Goal: Task Accomplishment & Management: Complete application form

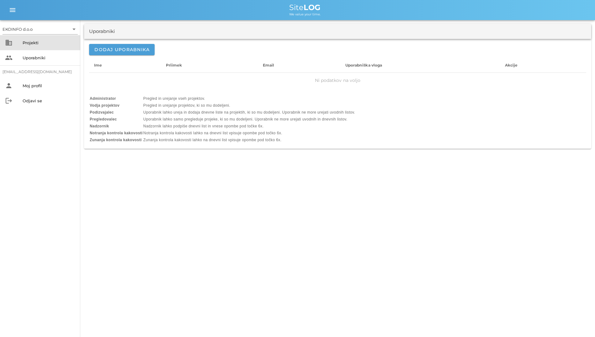
click at [16, 40] on div "business Projekti" at bounding box center [40, 42] width 80 height 15
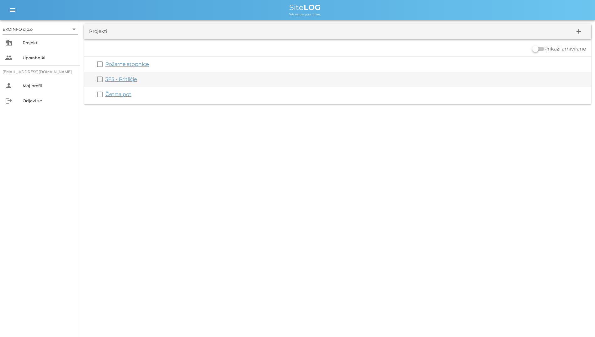
click at [123, 78] on link "3FS - Pritličje" at bounding box center [121, 79] width 32 height 6
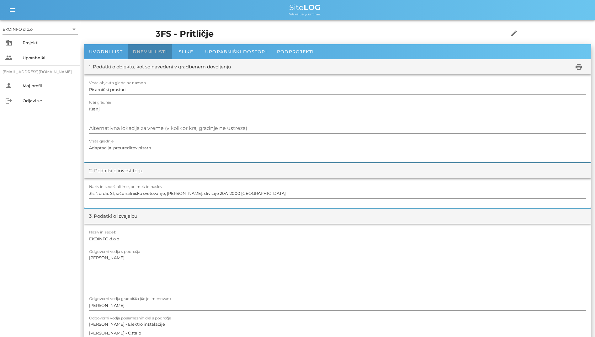
click at [153, 45] on div "Dnevni listi" at bounding box center [150, 51] width 44 height 15
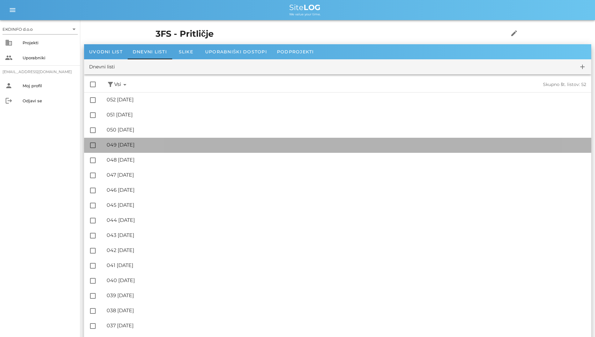
click at [160, 143] on div "🔏 049 [DATE]" at bounding box center [347, 145] width 480 height 6
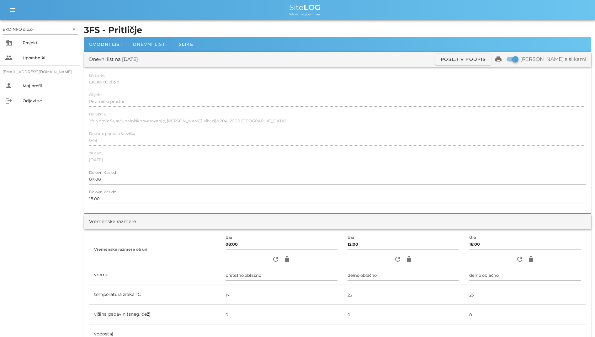
click at [135, 48] on div "Dnevni listi" at bounding box center [150, 44] width 44 height 15
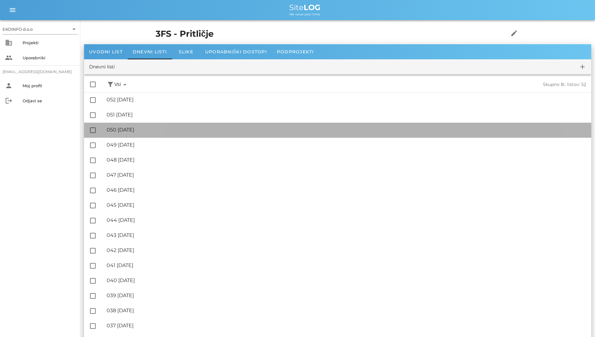
click at [144, 133] on div "🔏 050 [DATE] ✓ Podpisal: Nadzornik ✓ Podpisal: Sestavljalec ✓ Podpisal: Odgovor…" at bounding box center [347, 130] width 480 height 14
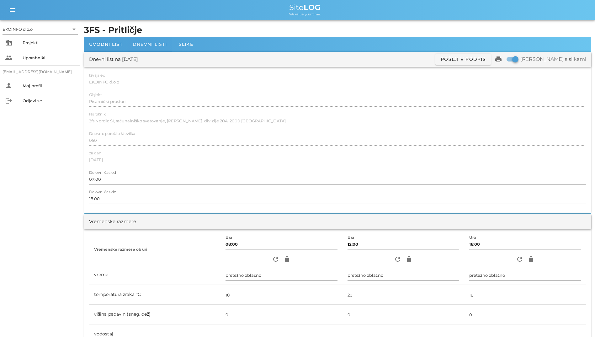
click at [136, 44] on span "Dnevni listi" at bounding box center [150, 44] width 34 height 6
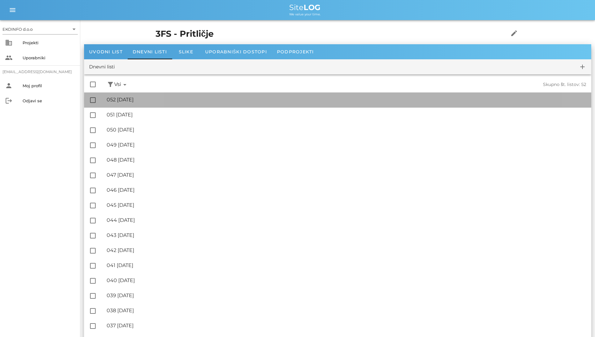
click at [138, 98] on div "🔏 052 [DATE]" at bounding box center [347, 100] width 480 height 6
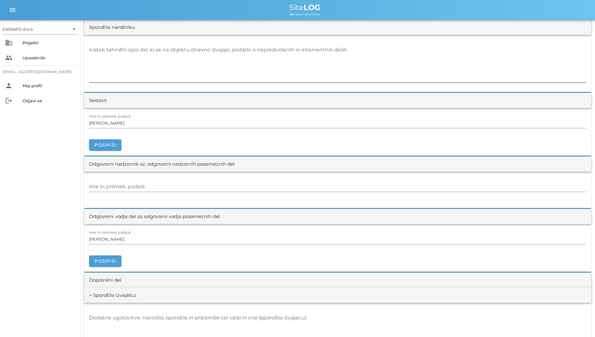
scroll to position [596, 0]
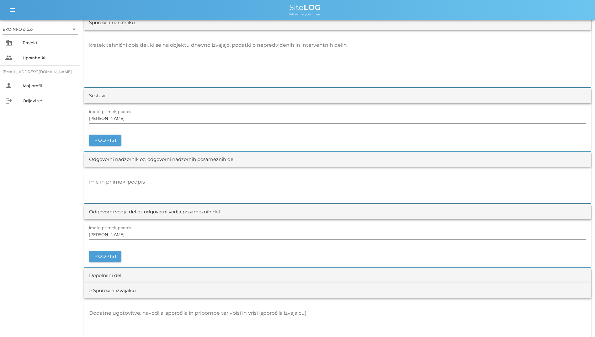
click at [76, 179] on div "EKOINFO d.o.o arrow_drop_down business Projekti people Uporabniki [EMAIL_ADDRES…" at bounding box center [40, 178] width 80 height 317
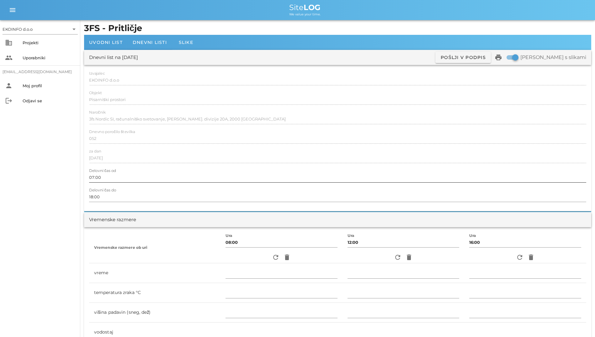
scroll to position [0, 0]
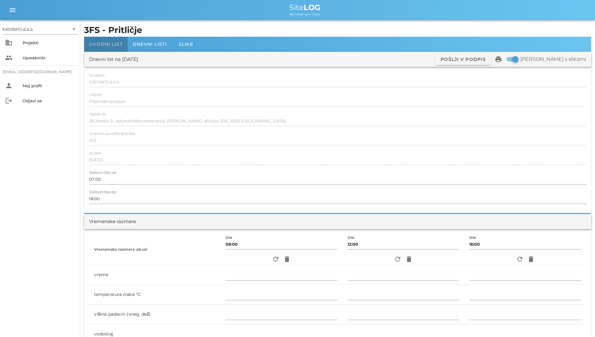
click at [97, 41] on div "Uvodni list" at bounding box center [106, 44] width 44 height 15
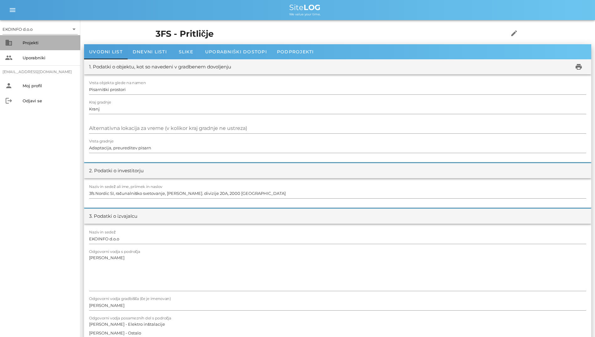
click at [36, 44] on div "Projekti" at bounding box center [49, 42] width 53 height 5
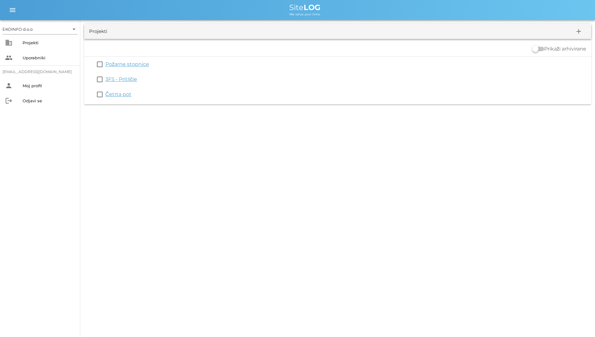
click at [120, 95] on link "Četrta pot" at bounding box center [118, 94] width 26 height 6
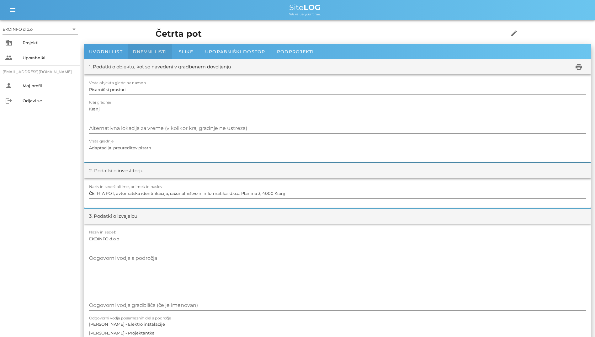
click at [148, 56] on div "Dnevni listi" at bounding box center [150, 51] width 44 height 15
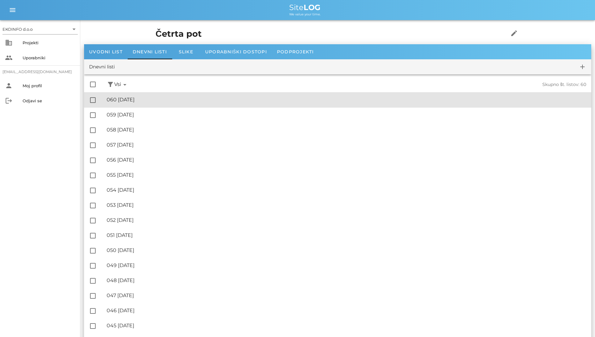
click at [115, 100] on div "🔏 060 [DATE]" at bounding box center [347, 100] width 480 height 6
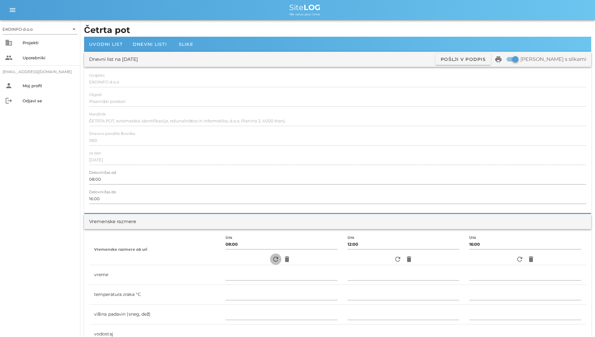
click at [274, 261] on icon "refresh" at bounding box center [276, 259] width 8 height 8
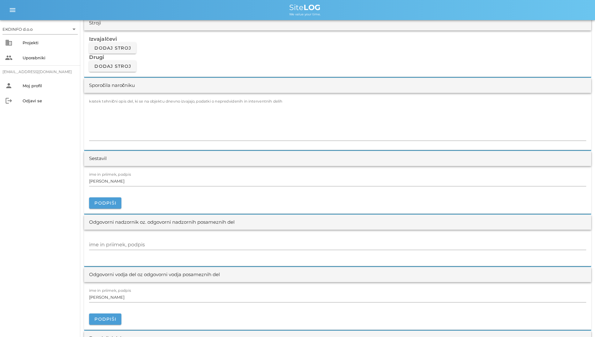
scroll to position [690, 0]
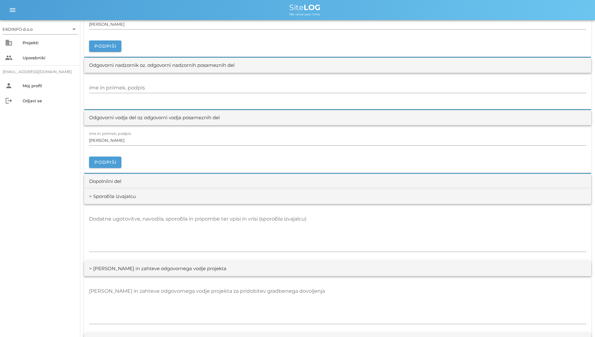
click at [26, 167] on div "EKOINFO d.o.o arrow_drop_down business Projekti people Uporabniki [EMAIL_ADDRES…" at bounding box center [40, 178] width 80 height 317
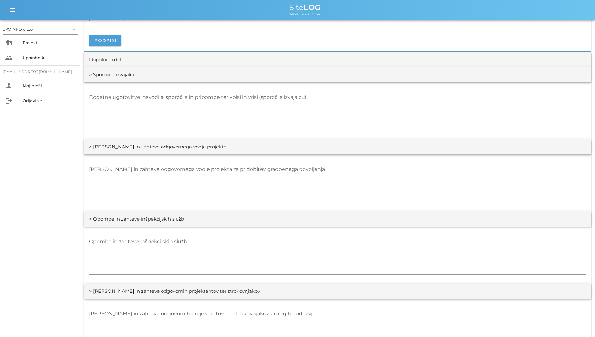
scroll to position [816, 0]
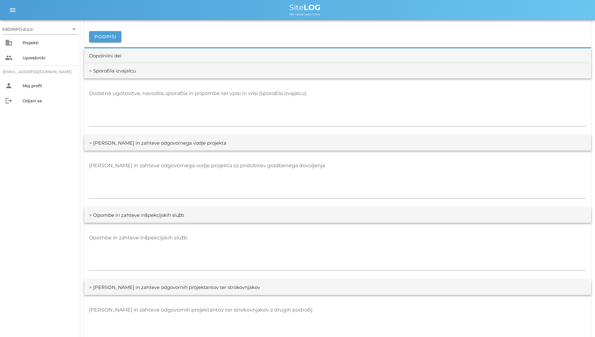
click at [37, 247] on div "EKOINFO d.o.o arrow_drop_down business Projekti people Uporabniki [EMAIL_ADDRES…" at bounding box center [40, 178] width 80 height 317
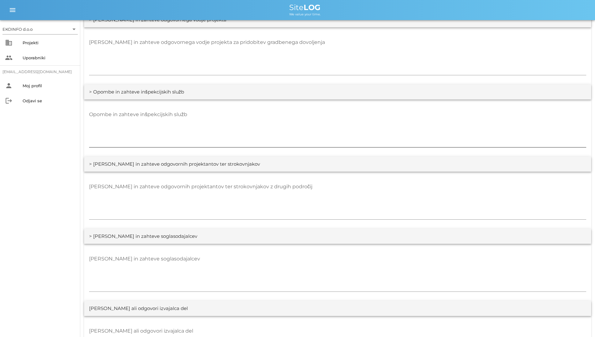
scroll to position [941, 0]
click at [365, 282] on div at bounding box center [337, 291] width 497 height 4
click at [71, 200] on div "EKOINFO d.o.o arrow_drop_down business Projekti people Uporabniki [EMAIL_ADDRES…" at bounding box center [40, 178] width 80 height 317
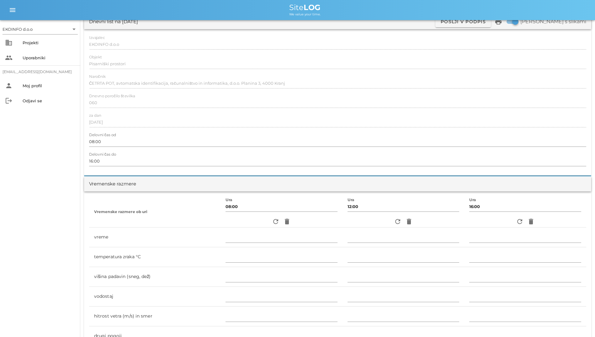
scroll to position [0, 0]
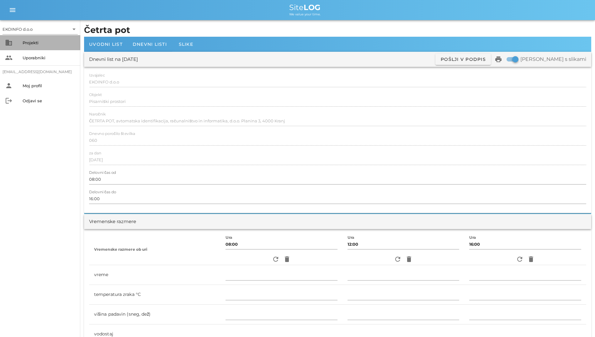
click at [45, 40] on div "Projekti" at bounding box center [49, 43] width 53 height 10
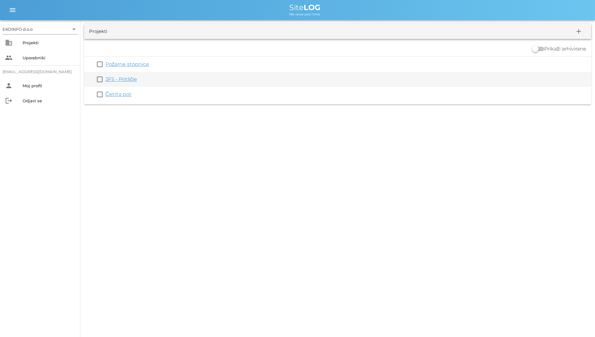
click at [125, 80] on link "3FS - Pritličje" at bounding box center [121, 79] width 32 height 6
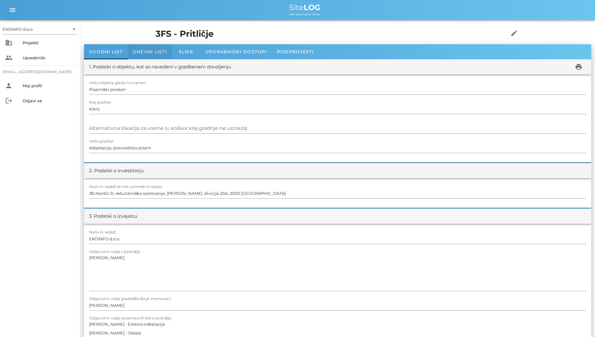
click at [148, 55] on div "Dnevni listi" at bounding box center [150, 51] width 44 height 15
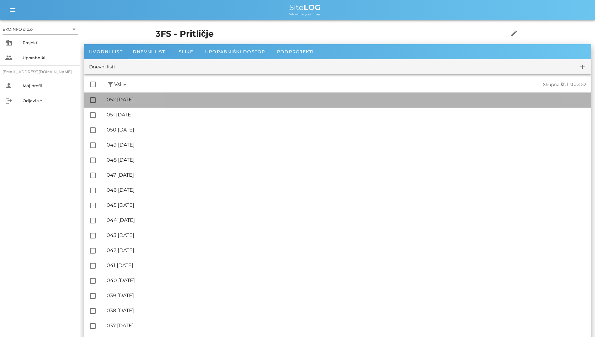
click at [160, 104] on div "🔏 052 [DATE] ✓ Podpisal: Nadzornik ✓ Podpisal: Sestavljalec ✓ Podpisal: Odgovor…" at bounding box center [347, 100] width 480 height 14
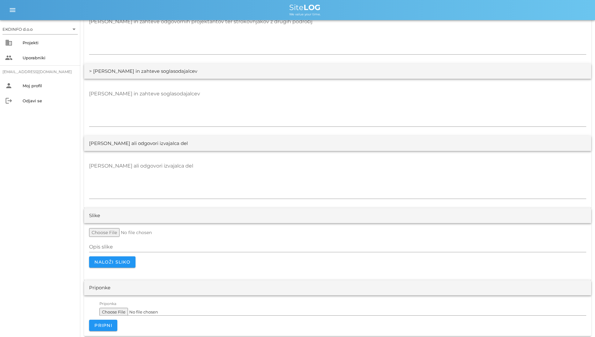
scroll to position [1107, 0]
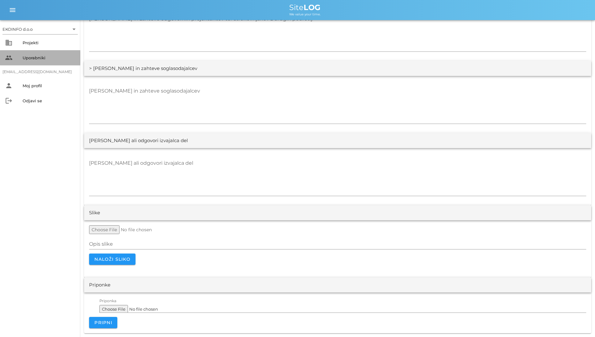
click at [25, 61] on div "Uporabniki" at bounding box center [49, 58] width 53 height 10
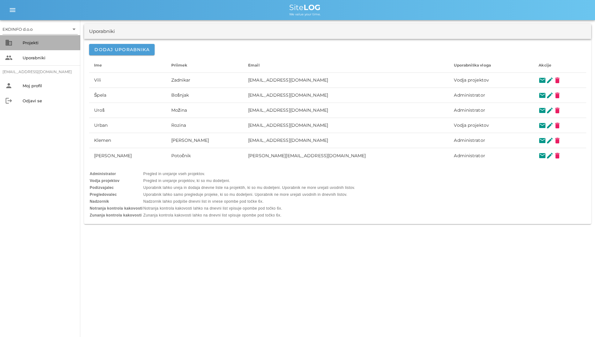
click at [33, 43] on div "Projekti" at bounding box center [49, 42] width 53 height 5
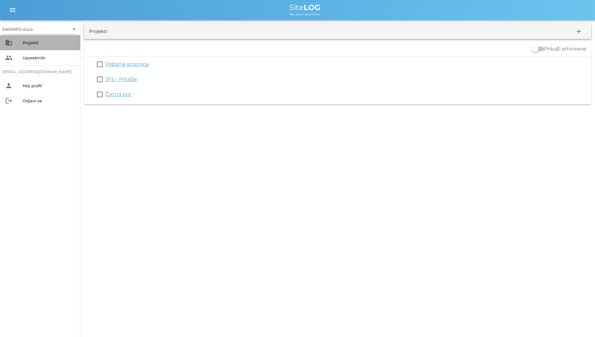
click at [45, 40] on div "Projekti" at bounding box center [49, 42] width 53 height 5
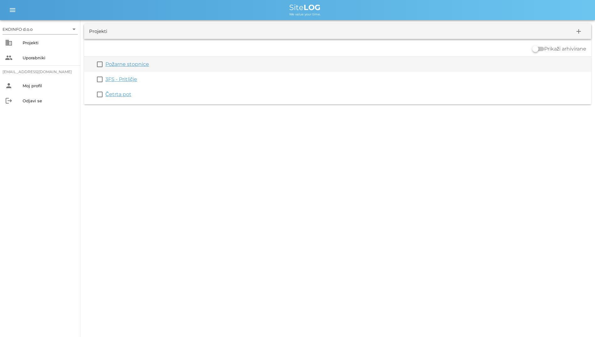
click at [121, 69] on div "check_box_outline_blank Požarne stopnice" at bounding box center [337, 64] width 507 height 15
drag, startPoint x: 121, startPoint y: 69, endPoint x: 126, endPoint y: 66, distance: 5.4
click at [126, 66] on link "Požarne stopnice" at bounding box center [127, 64] width 44 height 6
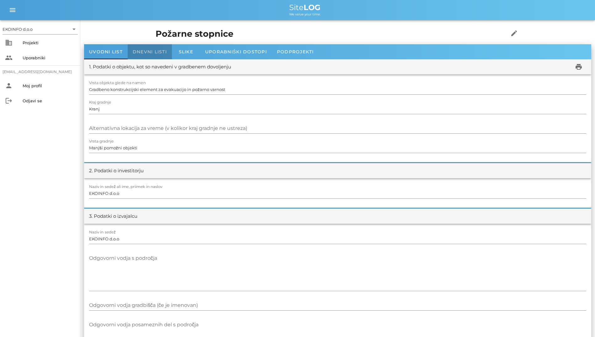
click at [151, 48] on div "Dnevni listi" at bounding box center [150, 51] width 44 height 15
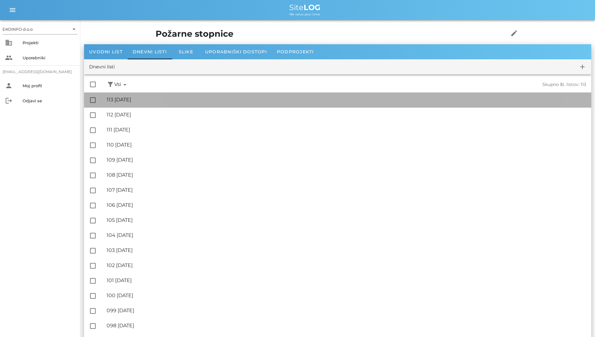
click at [169, 97] on div "🔏 113 [DATE]" at bounding box center [347, 100] width 480 height 6
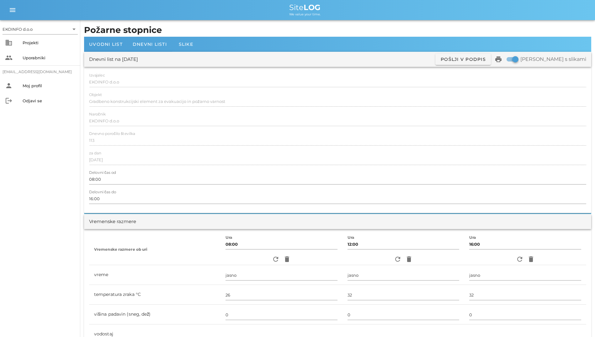
scroll to position [126, 0]
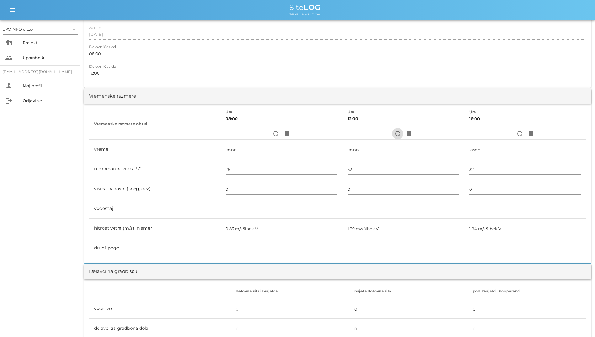
click at [365, 134] on icon "refresh" at bounding box center [398, 134] width 8 height 8
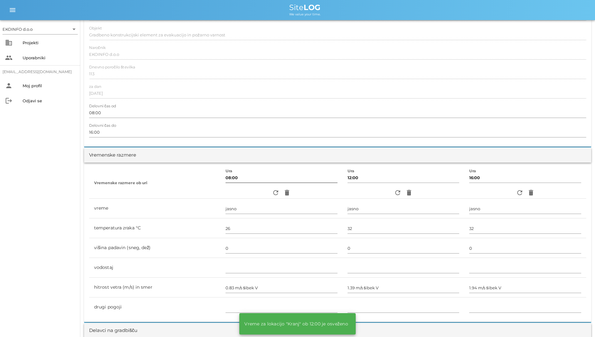
scroll to position [0, 0]
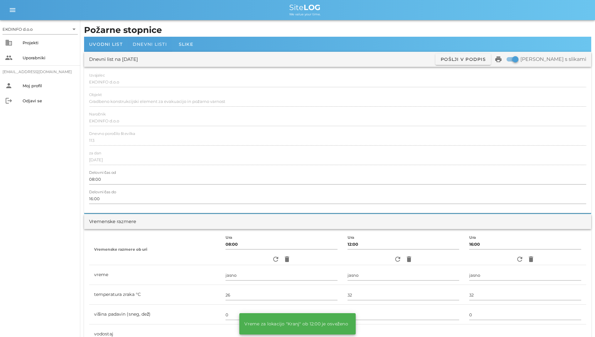
click at [156, 44] on span "Dnevni listi" at bounding box center [150, 44] width 34 height 6
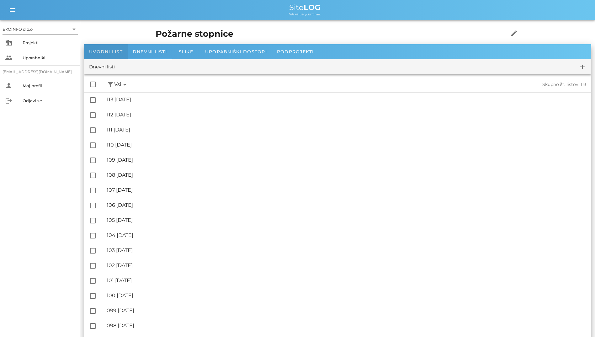
click at [102, 51] on span "Uvodni list" at bounding box center [106, 52] width 34 height 6
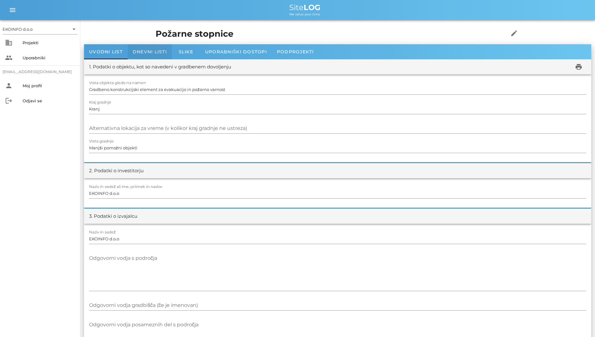
click at [143, 55] on div "Dnevni listi" at bounding box center [150, 51] width 44 height 15
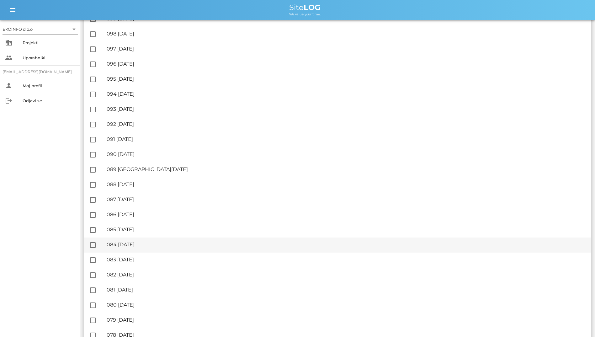
scroll to position [377, 0]
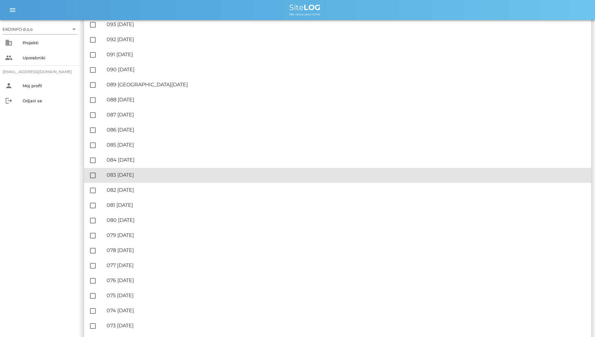
click at [185, 171] on div "🔏 083 [DATE] ✓ Podpisal: Nadzornik ✓ Podpisal: Sestavljalec ✓ Podpisal: Odgovor…" at bounding box center [347, 175] width 480 height 14
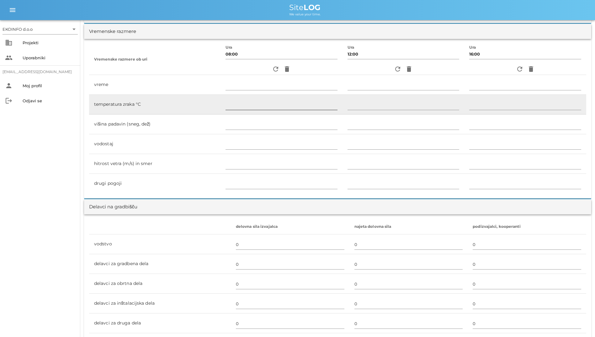
scroll to position [157, 0]
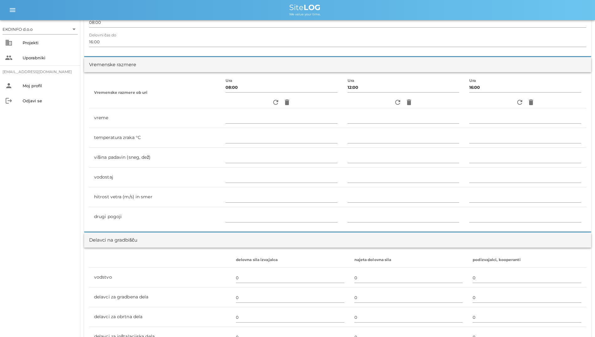
click at [265, 101] on div "refresh delete" at bounding box center [282, 102] width 112 height 11
click at [272, 101] on icon "refresh" at bounding box center [276, 103] width 8 height 8
type input "oblačno"
type input "13"
type input "0"
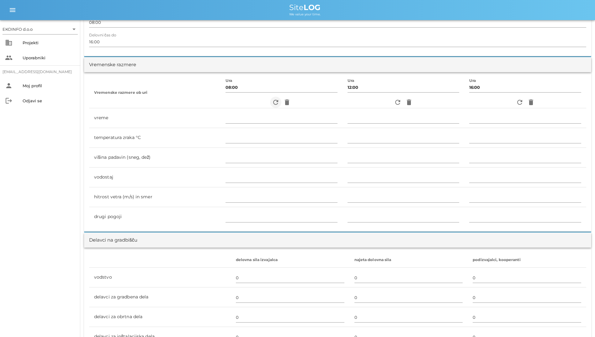
type input "4.72 m/s šibek SZ"
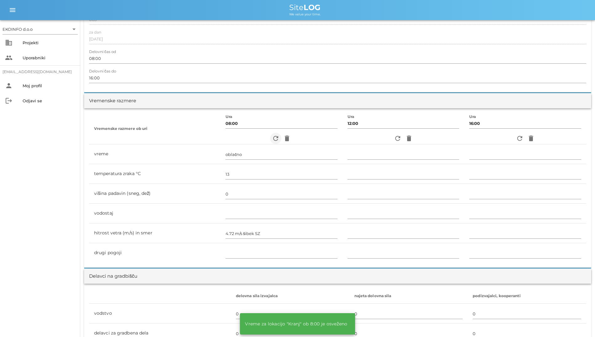
scroll to position [188, 0]
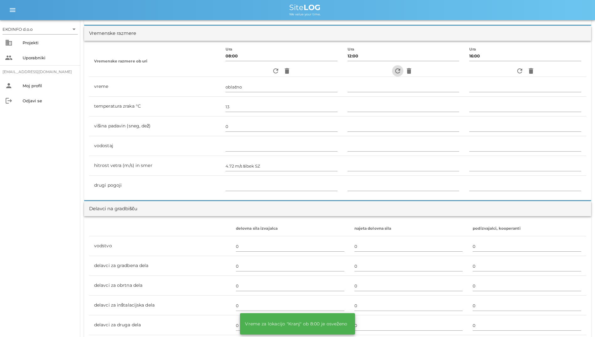
click at [365, 74] on icon "refresh" at bounding box center [398, 71] width 8 height 8
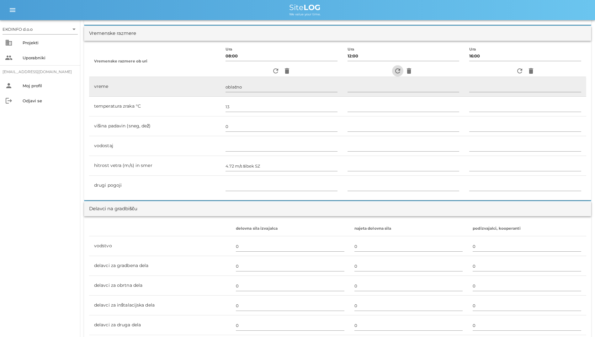
type input "pretežno oblačno"
type input "19"
type input "0"
type input "3.06 m/s šibek SZ"
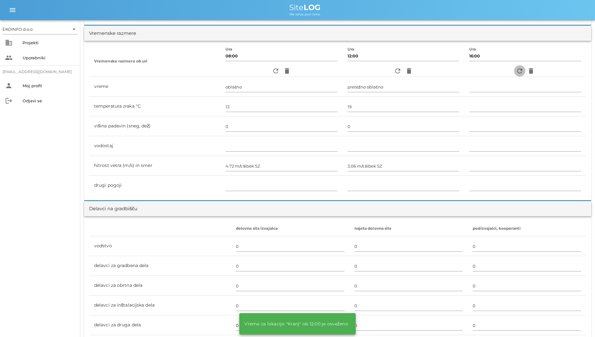
click at [365, 72] on icon "refresh" at bounding box center [520, 71] width 8 height 8
type input "pretežno oblačno"
type input "20"
type input "0"
type input "4.44 m/s šibek S"
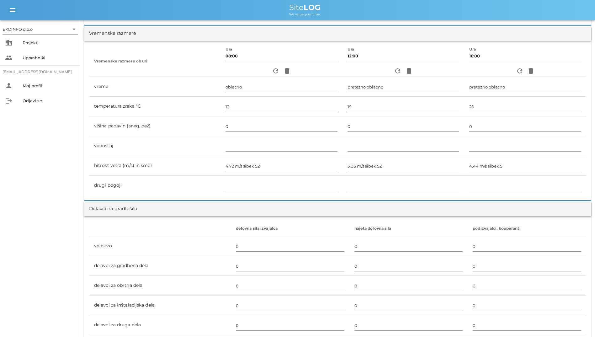
click at [67, 213] on div "EKOINFO d.o.o arrow_drop_down business Projekti people Uporabniki [EMAIL_ADDRES…" at bounding box center [40, 178] width 80 height 317
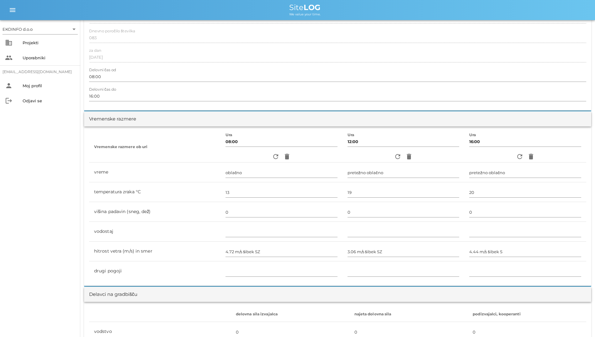
scroll to position [31, 0]
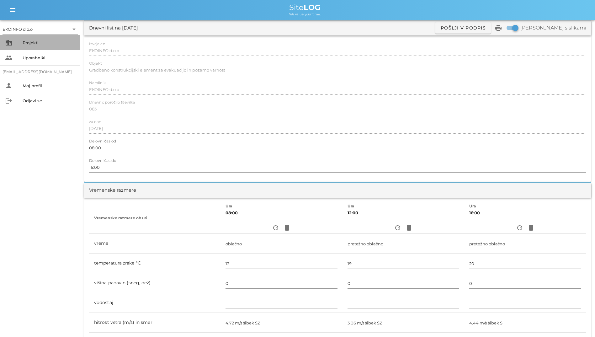
click at [22, 40] on div "business Projekti" at bounding box center [40, 42] width 80 height 15
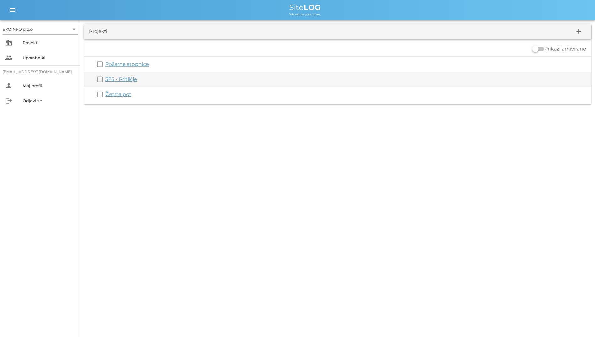
click at [126, 78] on link "3FS - Pritličje" at bounding box center [121, 79] width 32 height 6
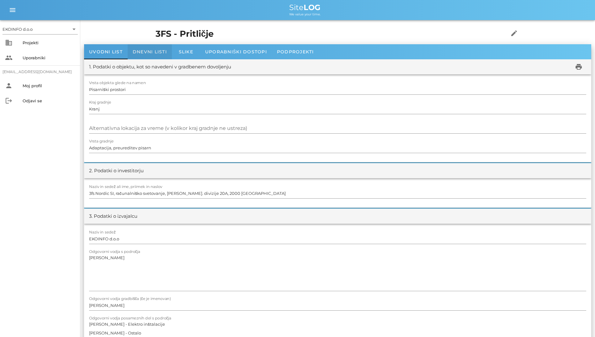
click at [161, 45] on div "Dnevni listi" at bounding box center [150, 51] width 44 height 15
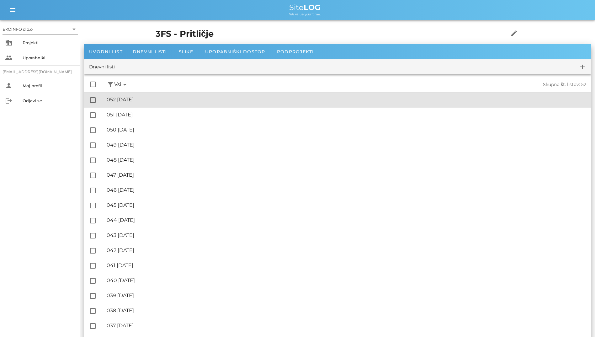
click at [161, 94] on div "🔏 052 [DATE] ✓ Podpisal: Nadzornik ✓ Podpisal: Sestavljalec ✓ Podpisal: Odgovor…" at bounding box center [347, 100] width 480 height 14
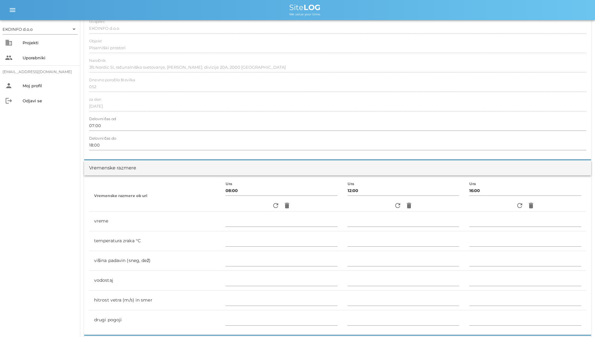
scroll to position [171, 0]
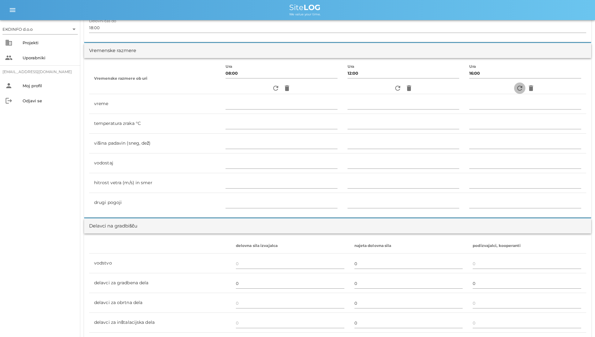
click at [365, 89] on icon "refresh" at bounding box center [520, 88] width 8 height 8
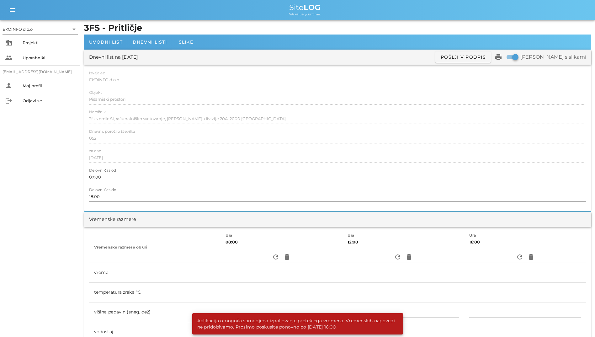
scroll to position [0, 0]
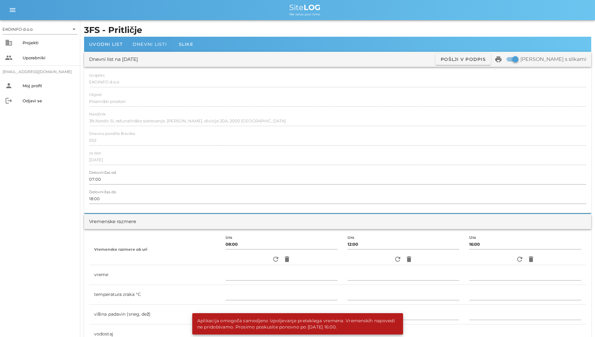
click at [159, 43] on span "Dnevni listi" at bounding box center [150, 44] width 34 height 6
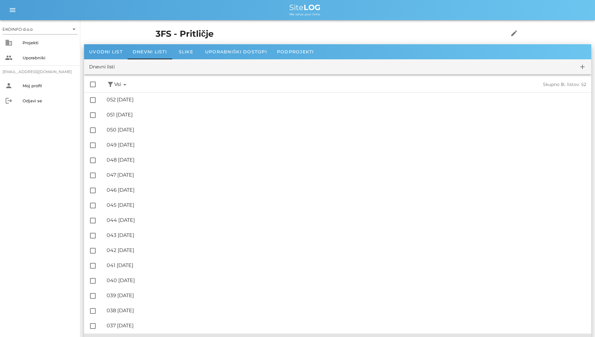
click at [365, 282] on div "🔏 036 [DATE] ✓ Podpisal: Nadzornik ✓ Podpisal: Sestavljalec ✓ Podpisal: Odgovor…" at bounding box center [347, 341] width 480 height 14
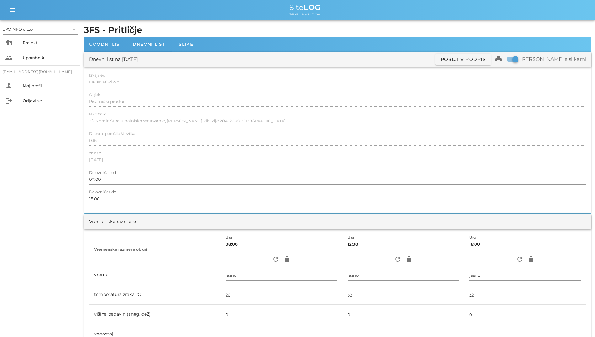
click at [27, 138] on div "EKOINFO d.o.o arrow_drop_down business Projekti people Uporabniki [EMAIL_ADDRES…" at bounding box center [40, 178] width 80 height 317
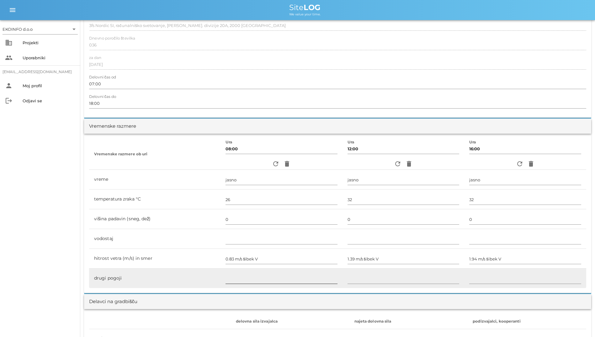
scroll to position [126, 0]
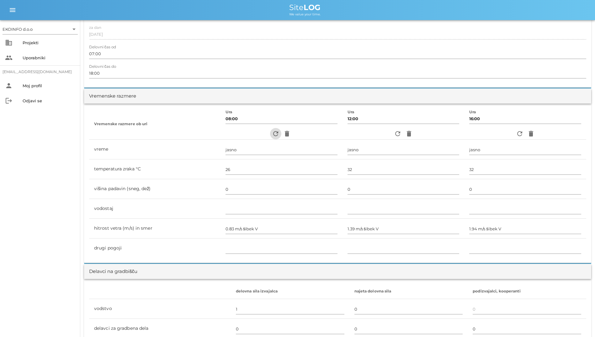
click at [272, 136] on icon "refresh" at bounding box center [276, 134] width 8 height 8
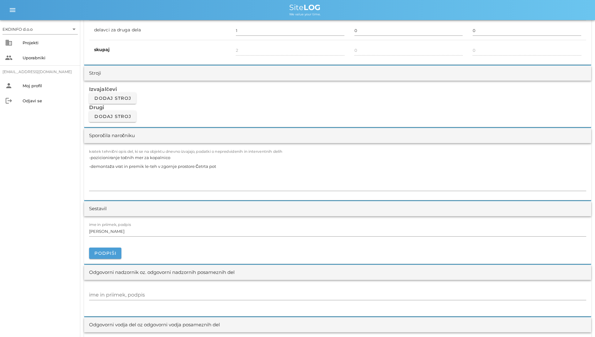
scroll to position [502, 0]
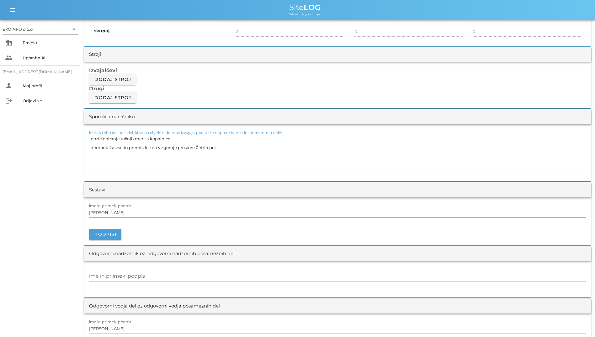
click at [170, 143] on textarea "-pozicioniranje točnih mer za kopalnico -demontaža vrat in premik le-teh v zgor…" at bounding box center [337, 153] width 497 height 38
click at [147, 156] on textarea "-pozicioniranje točnih mer za kopalnico -demontaža vrat in premik le-teh v zgor…" at bounding box center [337, 153] width 497 height 38
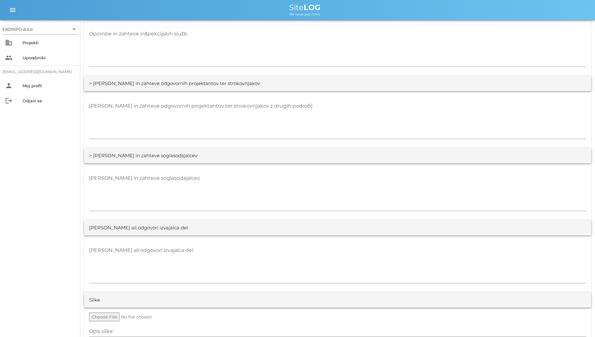
scroll to position [1107, 0]
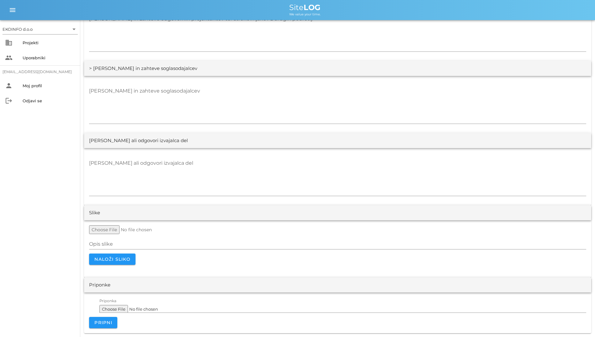
drag, startPoint x: 598, startPoint y: 243, endPoint x: 359, endPoint y: 70, distance: 295.1
click at [359, 70] on div "> [PERSON_NAME] in zahteve soglasodajalcev" at bounding box center [337, 68] width 507 height 15
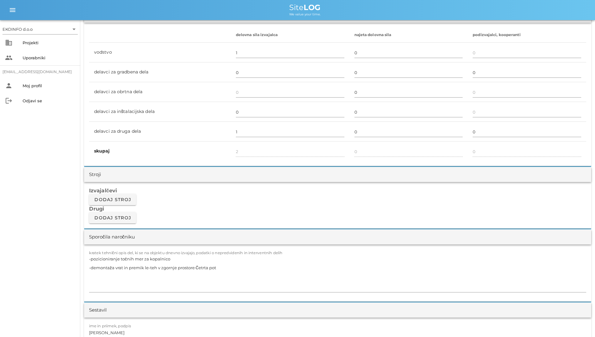
scroll to position [408, 0]
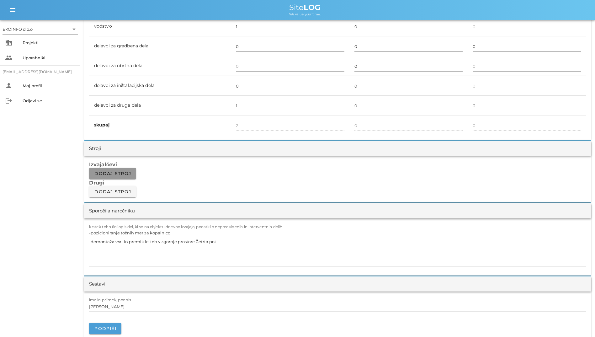
click at [122, 177] on button "Dodaj stroj" at bounding box center [112, 173] width 47 height 11
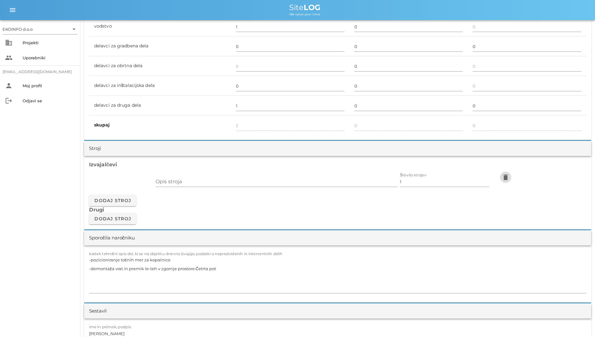
click at [365, 178] on icon "delete" at bounding box center [506, 178] width 8 height 8
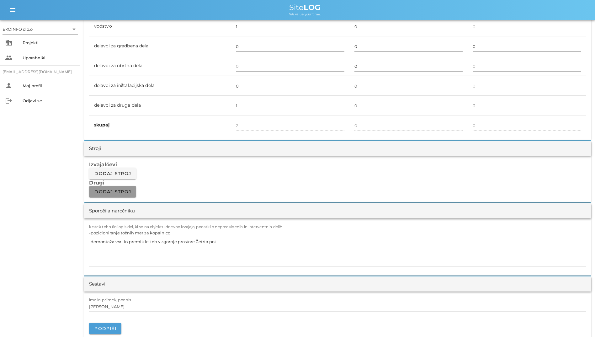
click at [126, 188] on button "Dodaj stroj" at bounding box center [112, 191] width 47 height 11
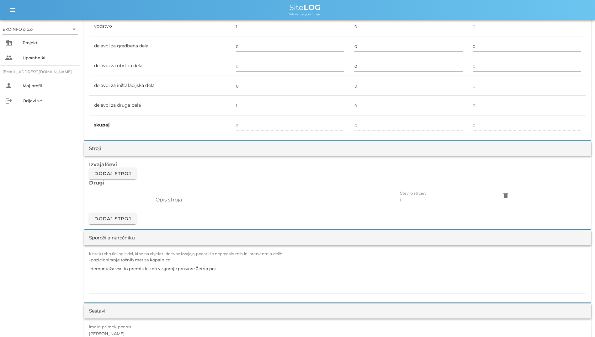
click at [365, 200] on div "delete" at bounding box center [506, 200] width 30 height 22
click at [365, 195] on icon "delete" at bounding box center [506, 196] width 8 height 8
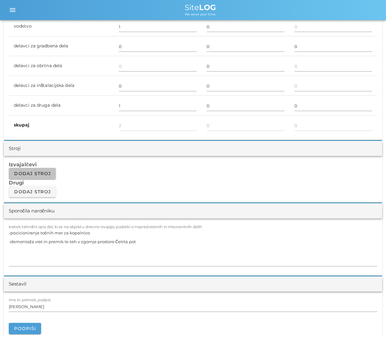
click at [30, 171] on span "Dodaj stroj" at bounding box center [32, 174] width 37 height 6
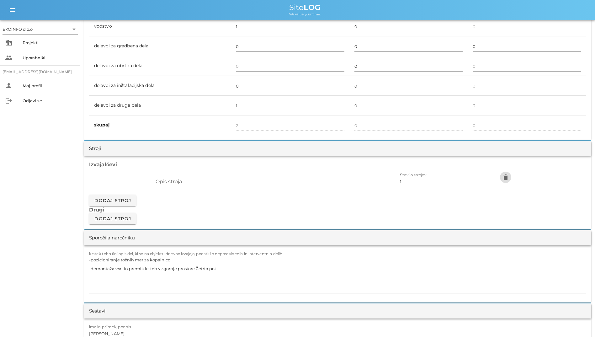
click at [365, 178] on icon "delete" at bounding box center [506, 178] width 8 height 8
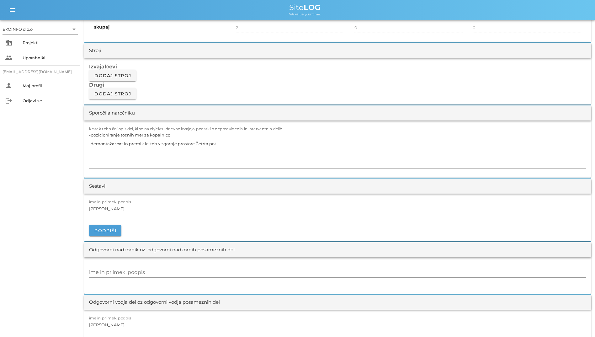
scroll to position [628, 0]
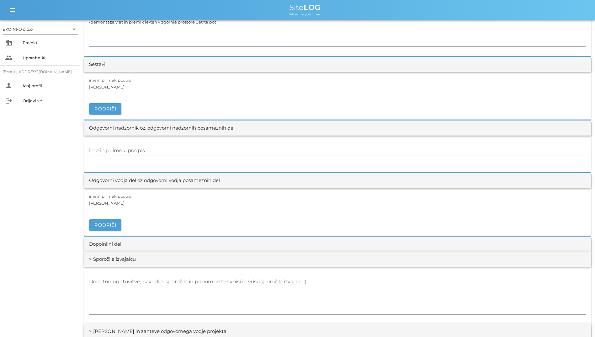
click at [59, 266] on div "EKOINFO d.o.o arrow_drop_down business Projekti people Uporabniki [EMAIL_ADDRES…" at bounding box center [40, 178] width 80 height 317
click at [70, 197] on div "EKOINFO d.o.o arrow_drop_down business Projekti people Uporabniki [EMAIL_ADDRES…" at bounding box center [40, 178] width 80 height 317
click at [44, 176] on div "EKOINFO d.o.o arrow_drop_down business Projekti people Uporabniki [EMAIL_ADDRES…" at bounding box center [40, 178] width 80 height 317
click at [63, 195] on div "EKOINFO d.o.o arrow_drop_down business Projekti people Uporabniki [EMAIL_ADDRES…" at bounding box center [40, 178] width 80 height 317
click at [64, 194] on div "EKOINFO d.o.o arrow_drop_down business Projekti people Uporabniki [EMAIL_ADDRES…" at bounding box center [40, 178] width 80 height 317
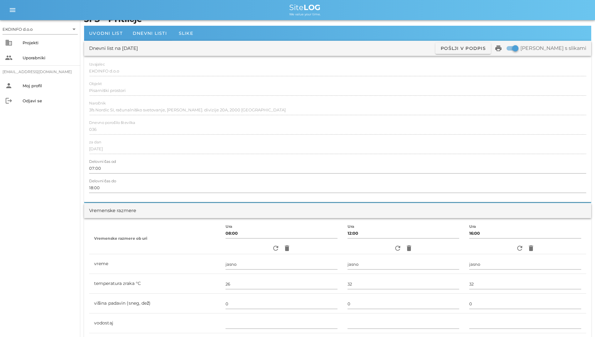
scroll to position [0, 0]
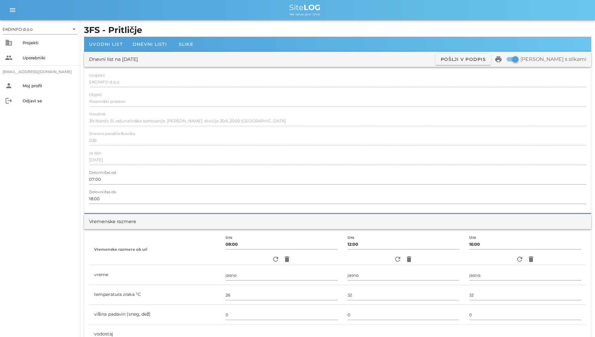
drag, startPoint x: 301, startPoint y: 57, endPoint x: 151, endPoint y: 15, distance: 156.2
drag, startPoint x: 151, startPoint y: 15, endPoint x: 271, endPoint y: 9, distance: 120.7
click at [271, 9] on div "Site LOG" at bounding box center [305, 8] width 570 height 8
drag, startPoint x: 273, startPoint y: 6, endPoint x: 304, endPoint y: 27, distance: 37.5
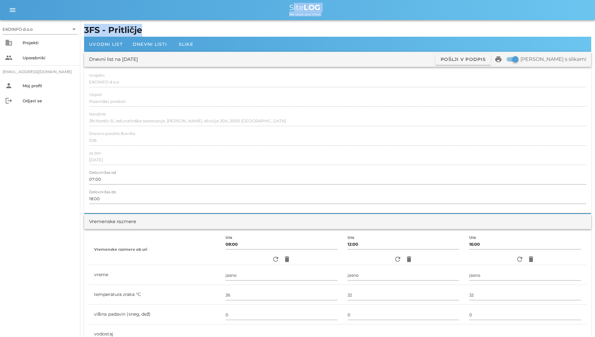
drag, startPoint x: 304, startPoint y: 27, endPoint x: 265, endPoint y: 31, distance: 39.7
click at [265, 31] on h1 "3FS - Pritličje" at bounding box center [337, 30] width 507 height 13
drag, startPoint x: 204, startPoint y: 33, endPoint x: 226, endPoint y: 8, distance: 33.4
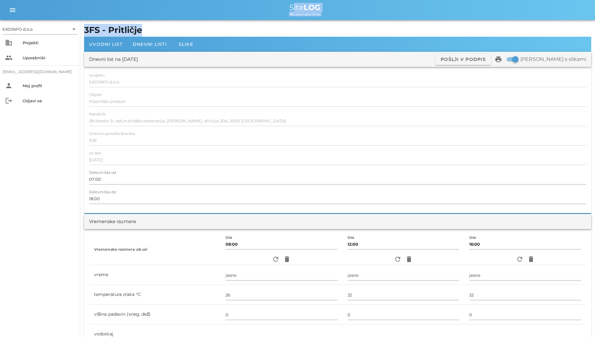
drag, startPoint x: 226, startPoint y: 8, endPoint x: 185, endPoint y: 9, distance: 40.5
click at [185, 9] on div "Site LOG" at bounding box center [305, 8] width 570 height 8
drag, startPoint x: 231, startPoint y: 6, endPoint x: 270, endPoint y: 26, distance: 43.4
drag, startPoint x: 270, startPoint y: 26, endPoint x: 233, endPoint y: 23, distance: 36.2
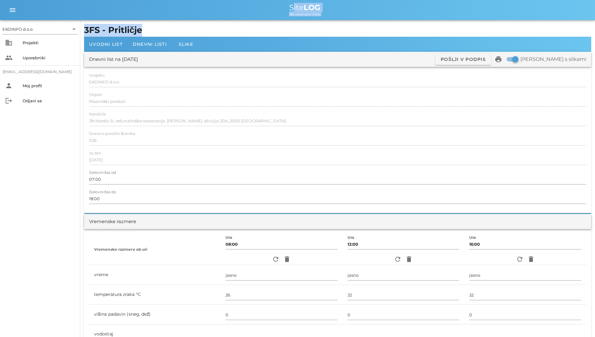
drag, startPoint x: 243, startPoint y: 28, endPoint x: 262, endPoint y: 7, distance: 28.0
drag, startPoint x: 262, startPoint y: 7, endPoint x: 213, endPoint y: 8, distance: 49.0
click at [213, 8] on div "Site LOG" at bounding box center [305, 8] width 570 height 8
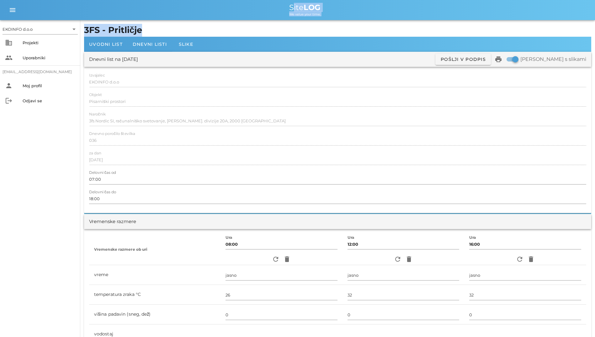
drag, startPoint x: 213, startPoint y: 8, endPoint x: 264, endPoint y: 29, distance: 55.3
drag, startPoint x: 264, startPoint y: 29, endPoint x: 224, endPoint y: 30, distance: 39.5
click at [224, 30] on h1 "3FS - Pritličje" at bounding box center [337, 30] width 507 height 13
click at [36, 214] on div "EKOINFO d.o.o arrow_drop_down business Projekti people Uporabniki [EMAIL_ADDRES…" at bounding box center [40, 178] width 80 height 317
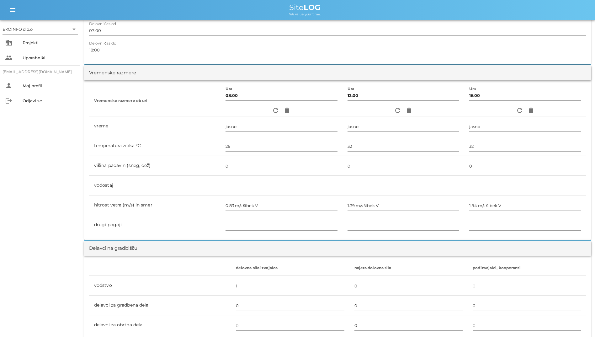
scroll to position [63, 0]
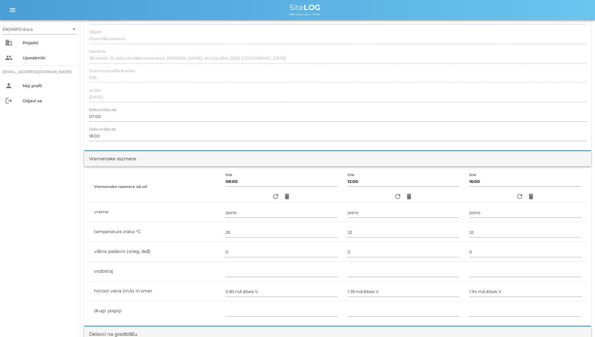
click at [79, 175] on div "EKOINFO d.o.o arrow_drop_down business Projekti people Uporabniki [EMAIL_ADDRES…" at bounding box center [40, 178] width 80 height 317
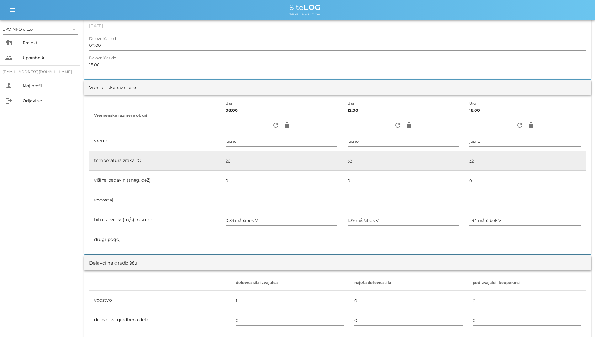
scroll to position [126, 0]
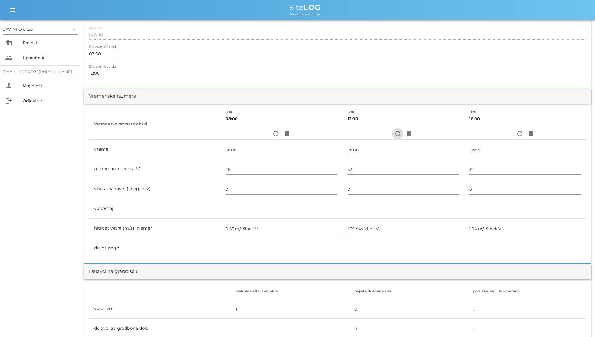
click at [365, 132] on icon "refresh" at bounding box center [398, 134] width 8 height 8
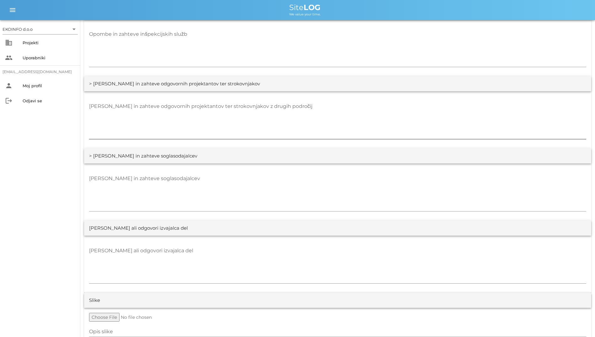
scroll to position [1107, 0]
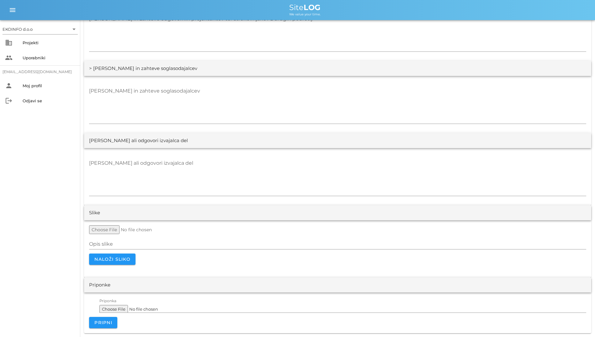
click at [67, 186] on div "EKOINFO d.o.o arrow_drop_down business Projekti people Uporabniki [EMAIL_ADDRES…" at bounding box center [40, 178] width 80 height 317
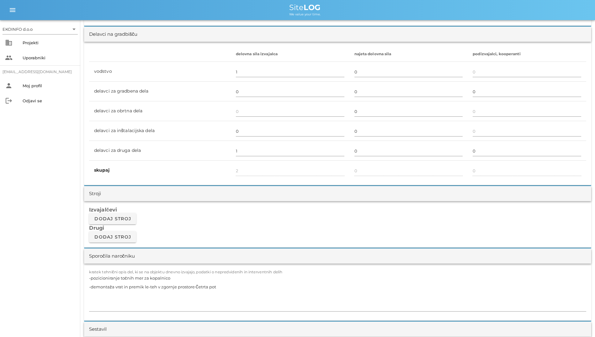
scroll to position [448, 0]
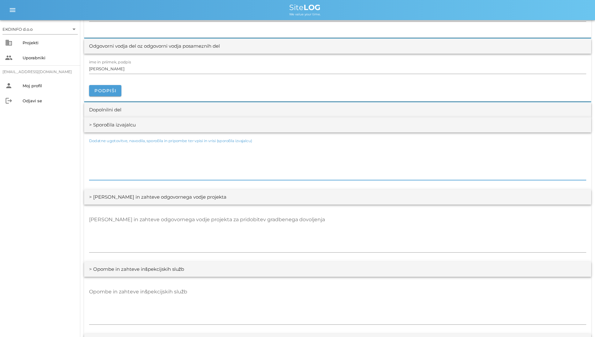
click at [268, 164] on textarea "Dodatne ugotovitve, navodila, sporočila in pripombe ter vpisi in vrisi (sporoči…" at bounding box center [337, 161] width 497 height 38
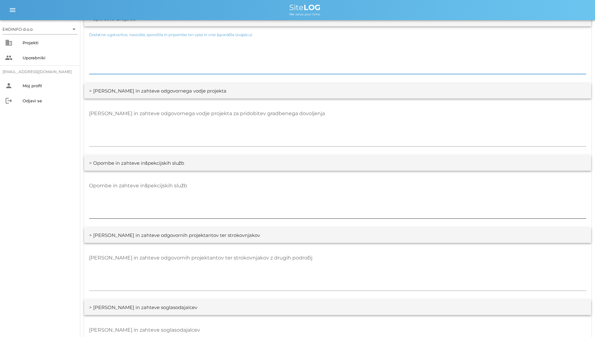
scroll to position [887, 0]
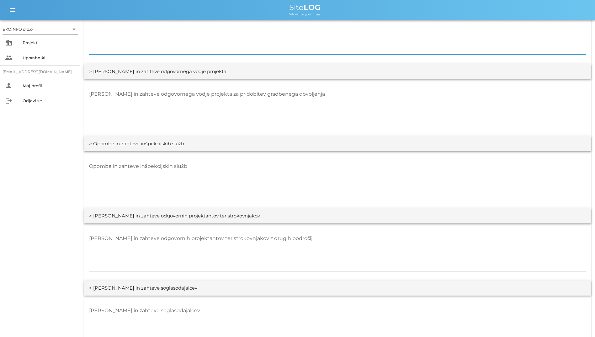
click at [262, 122] on textarea "[PERSON_NAME] in zahteve odgovornega vodje projekta za pridobitev gradbenega do…" at bounding box center [337, 108] width 497 height 38
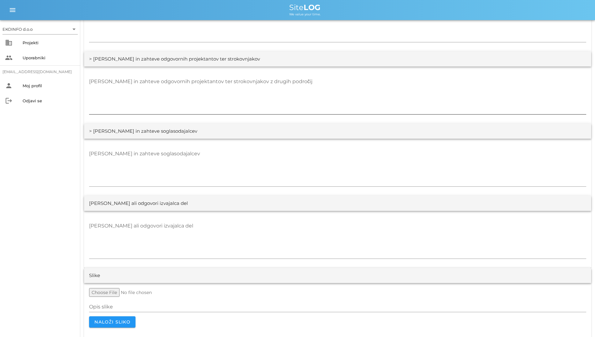
click at [298, 117] on div at bounding box center [337, 116] width 497 height 4
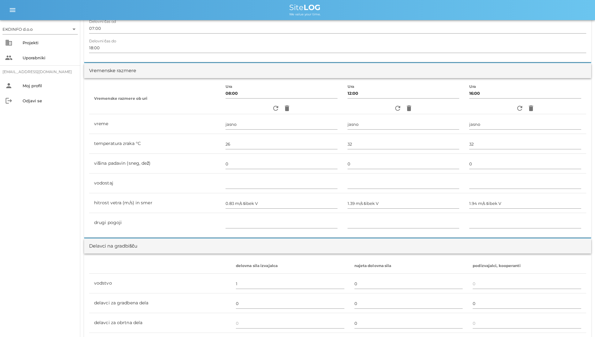
scroll to position [157, 0]
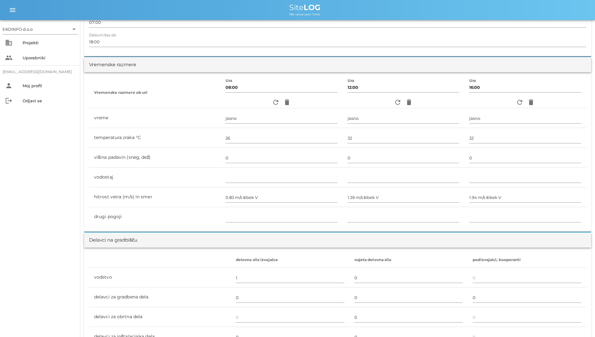
click at [89, 247] on div "Delavci na gradbišču" at bounding box center [337, 240] width 507 height 15
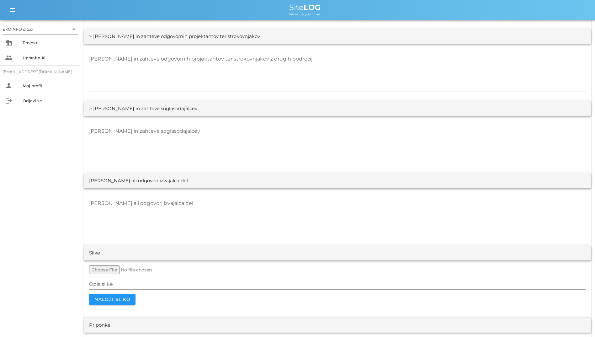
scroll to position [1107, 0]
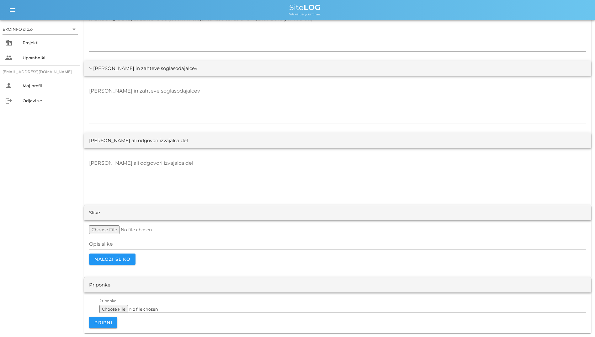
click at [31, 227] on div "EKOINFO d.o.o arrow_drop_down business Projekti people Uporabniki [EMAIL_ADDRES…" at bounding box center [40, 178] width 80 height 317
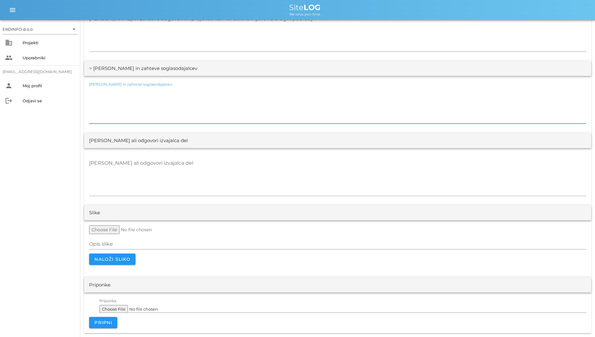
click at [361, 92] on textarea "[PERSON_NAME] in zahteve soglasodajalcev" at bounding box center [337, 105] width 497 height 38
click at [365, 164] on textarea "[PERSON_NAME] ali odgovori izvajalca del" at bounding box center [337, 177] width 497 height 38
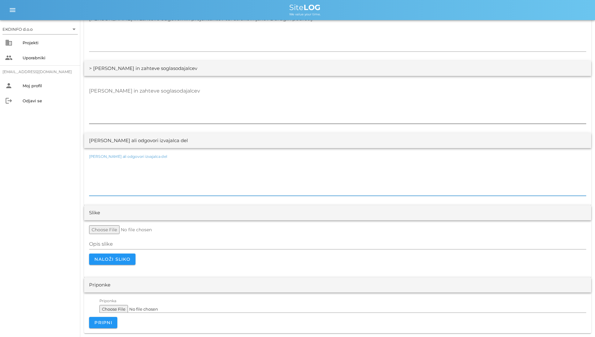
click at [365, 103] on textarea "[PERSON_NAME] in zahteve soglasodajalcev" at bounding box center [337, 105] width 497 height 38
